Goal: Find specific page/section: Find specific page/section

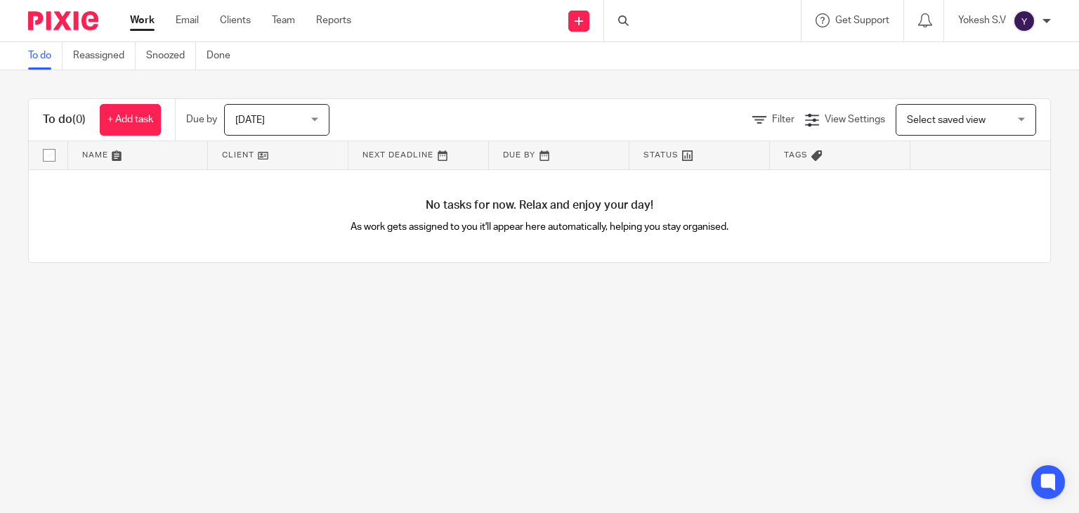
click at [663, 15] on div at bounding box center [702, 20] width 197 height 41
click at [635, 23] on input "Search" at bounding box center [695, 23] width 126 height 13
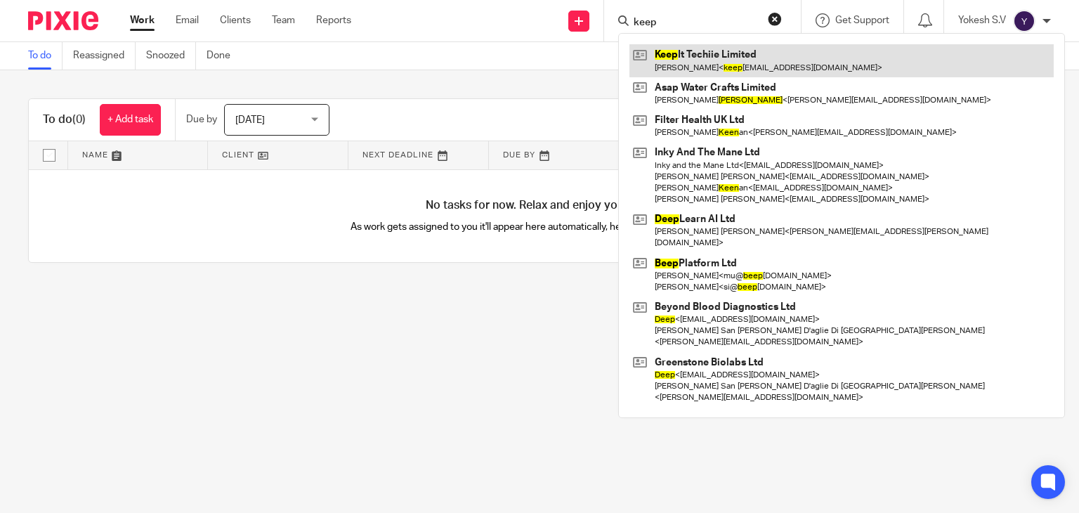
type input "keep"
click at [709, 54] on link at bounding box center [841, 60] width 424 height 32
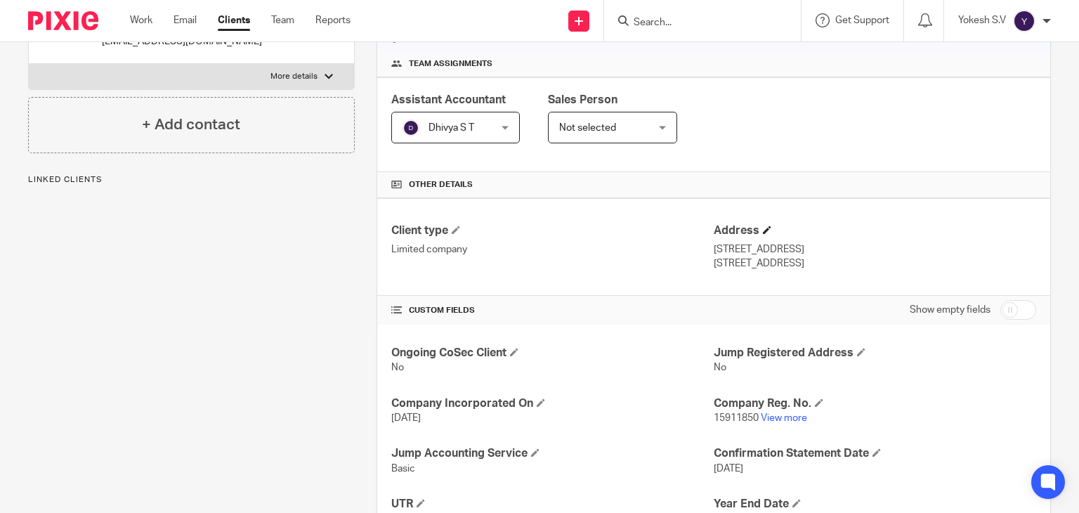
scroll to position [204, 0]
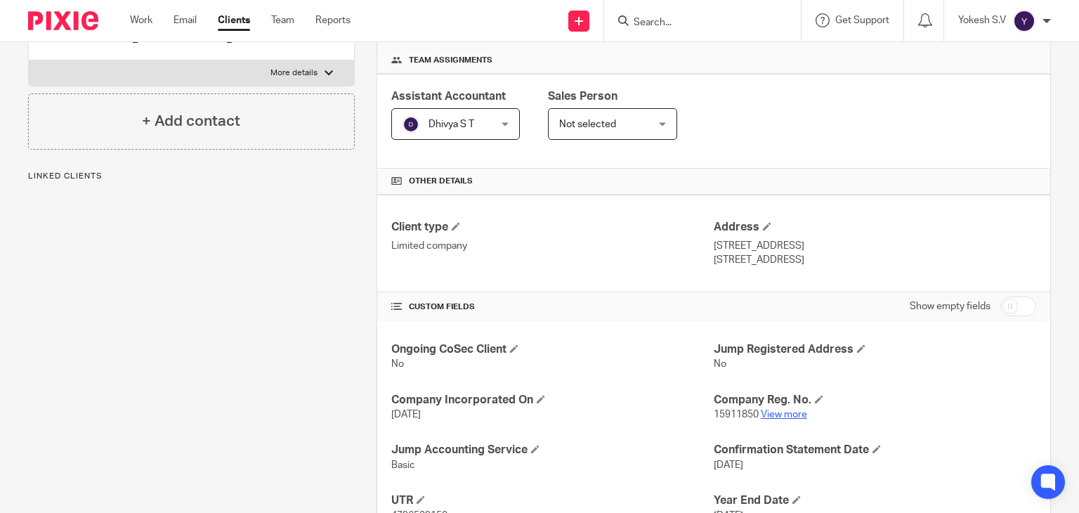
click at [773, 415] on link "View more" at bounding box center [784, 414] width 46 height 10
